Goal: Information Seeking & Learning: Learn about a topic

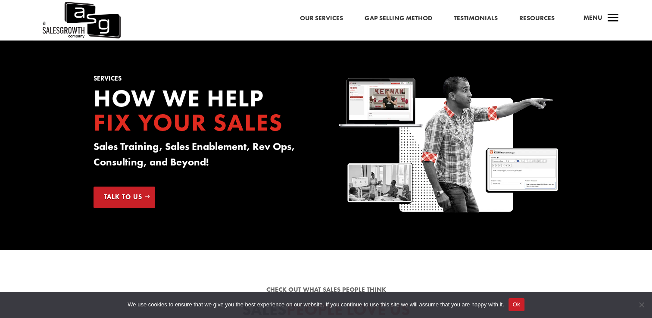
click at [402, 20] on link "Gap Selling Method" at bounding box center [399, 18] width 68 height 11
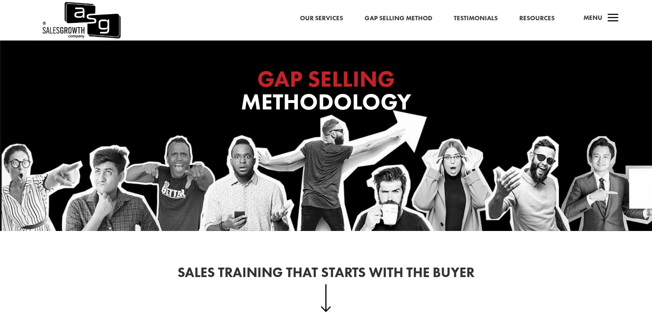
click at [331, 141] on div "GAP SELLING Methodology" at bounding box center [326, 136] width 652 height 191
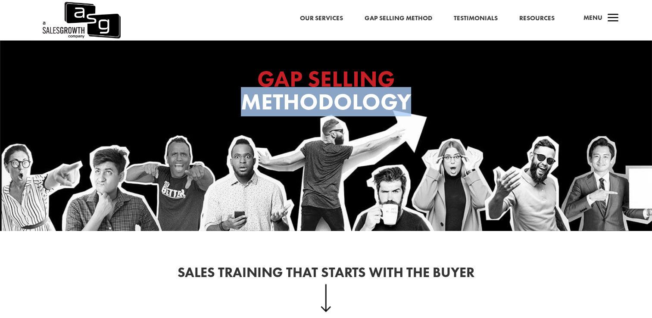
click at [331, 141] on div "GAP SELLING Methodology" at bounding box center [326, 136] width 652 height 191
click at [321, 150] on div "GAP SELLING Methodology" at bounding box center [326, 136] width 652 height 191
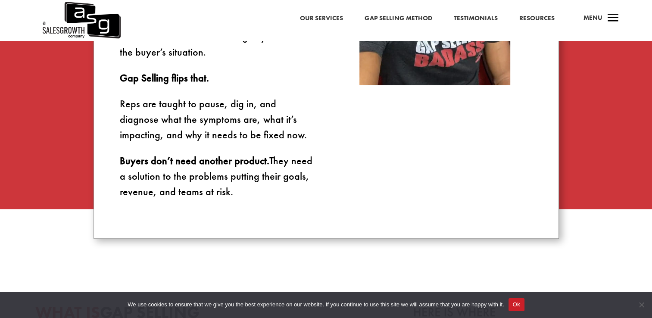
scroll to position [862, 0]
